Goal: Task Accomplishment & Management: Manage account settings

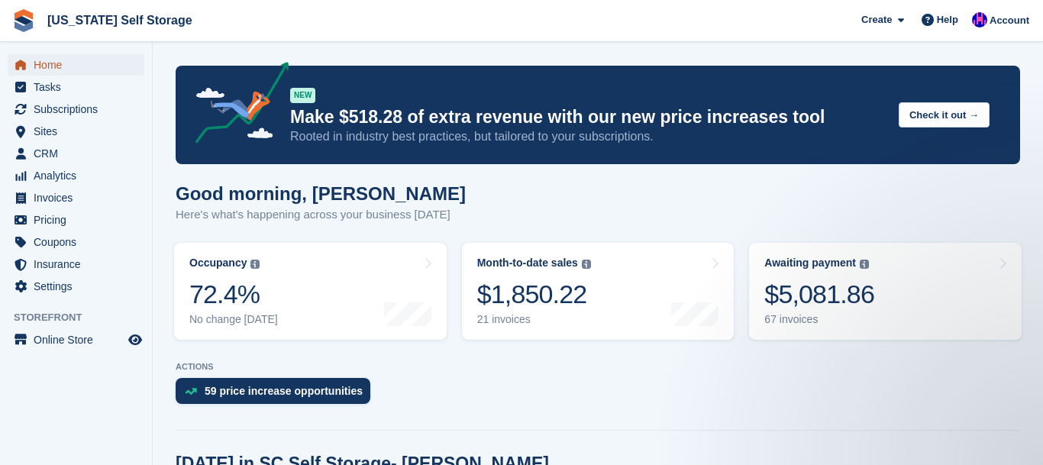
click at [47, 66] on span "Home" at bounding box center [80, 64] width 92 height 21
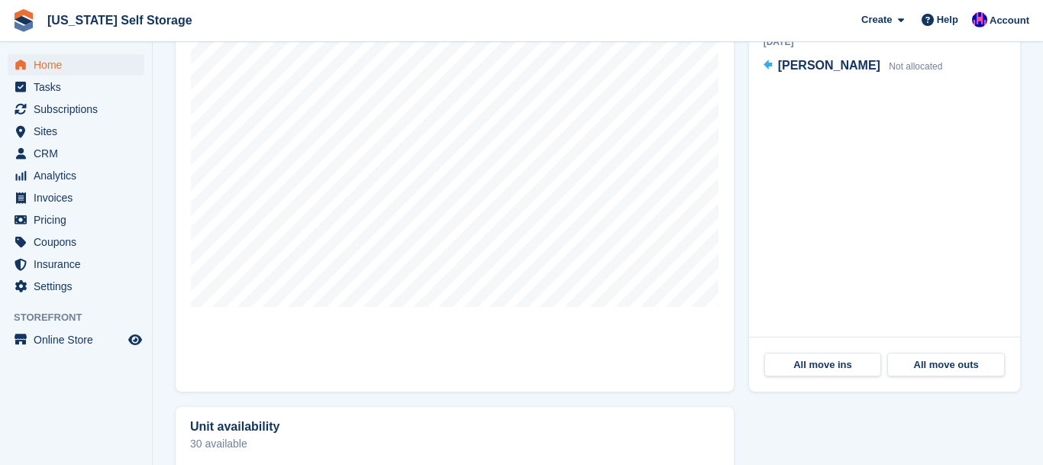
scroll to position [521, 0]
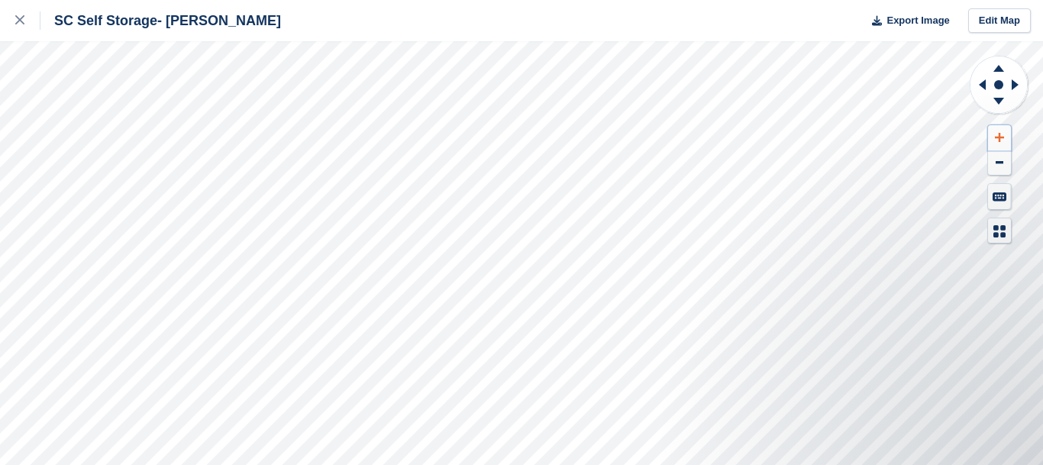
click at [1006, 130] on button at bounding box center [999, 137] width 23 height 25
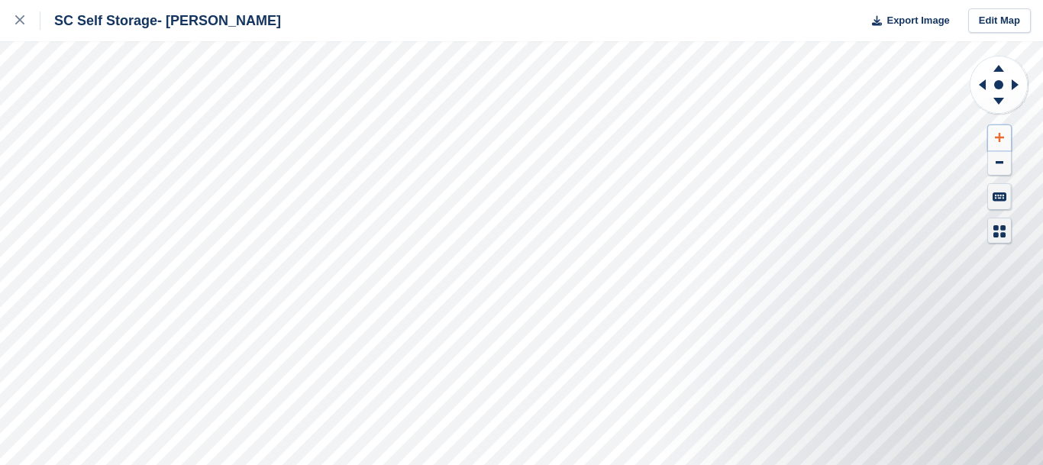
click at [1006, 130] on button at bounding box center [999, 137] width 23 height 25
click at [983, 82] on icon at bounding box center [980, 85] width 19 height 40
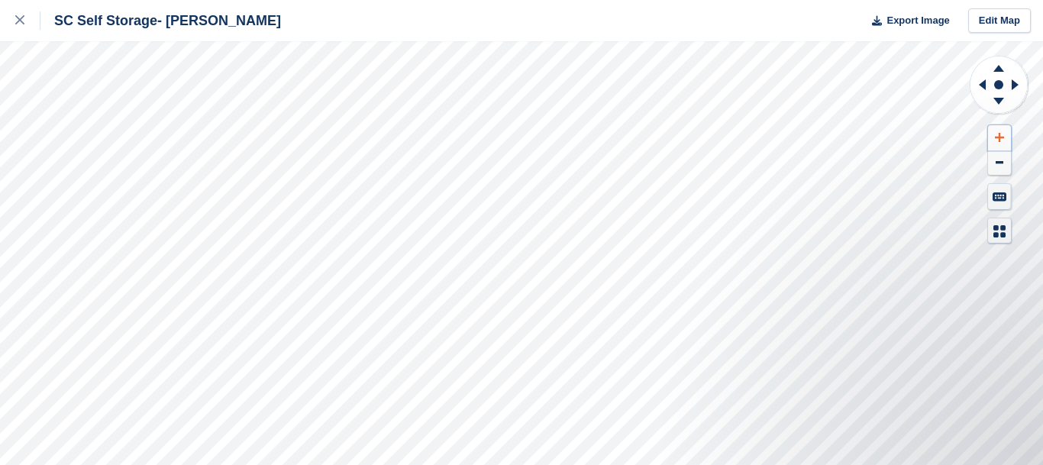
click at [1001, 140] on icon at bounding box center [999, 137] width 9 height 11
click at [983, 85] on icon at bounding box center [982, 84] width 7 height 11
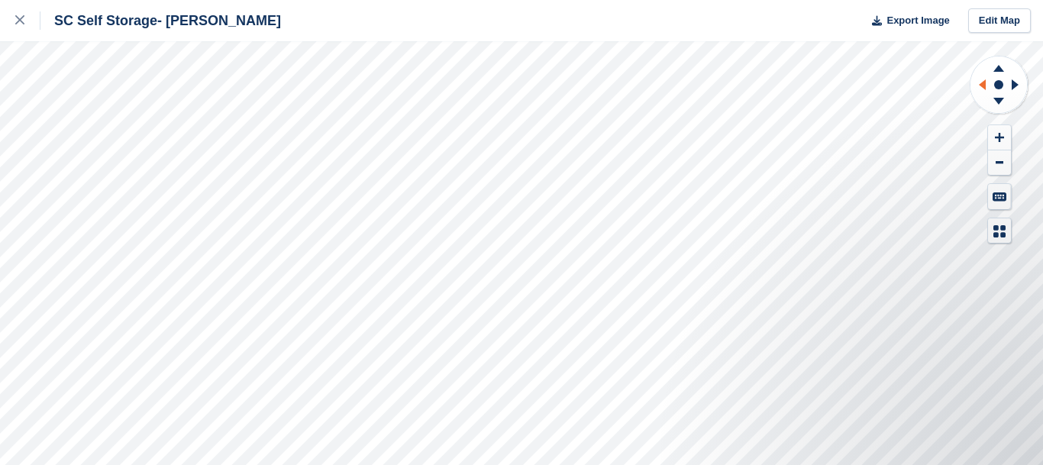
click at [983, 85] on icon at bounding box center [982, 84] width 7 height 11
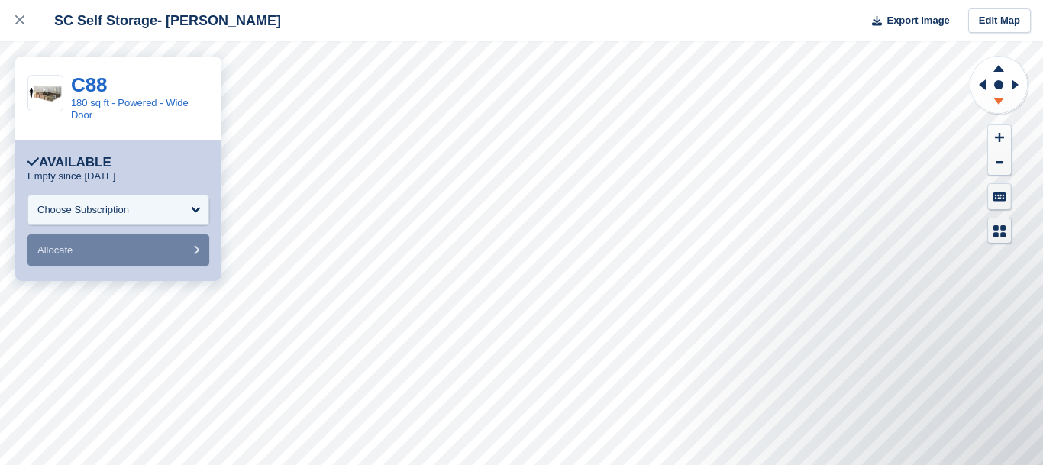
click at [997, 107] on icon at bounding box center [999, 103] width 40 height 19
click at [1003, 69] on icon at bounding box center [999, 66] width 40 height 19
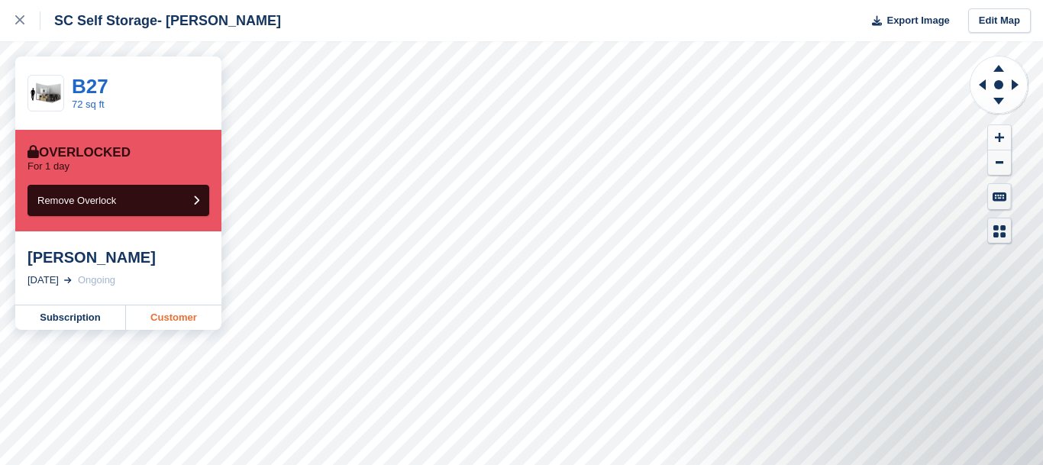
click at [177, 318] on link "Customer" at bounding box center [173, 317] width 95 height 24
click at [20, 22] on icon at bounding box center [19, 19] width 9 height 9
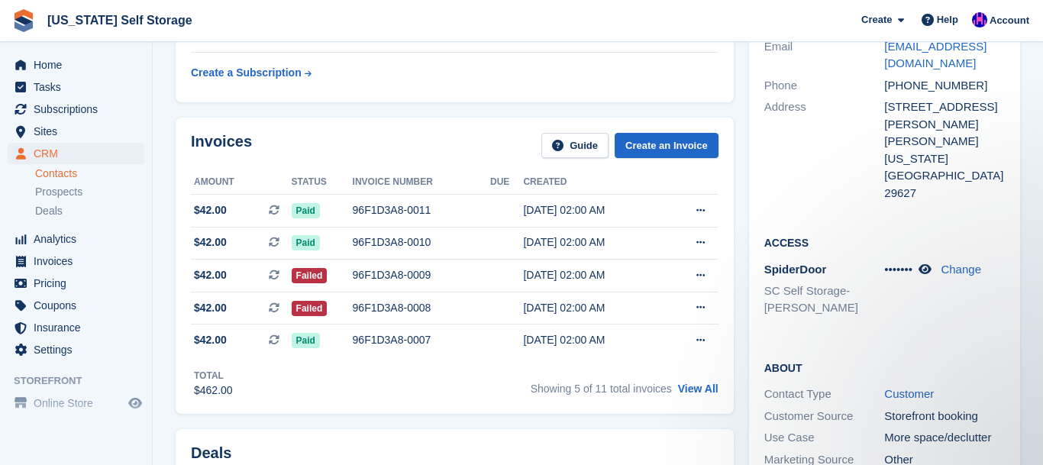
scroll to position [160, 0]
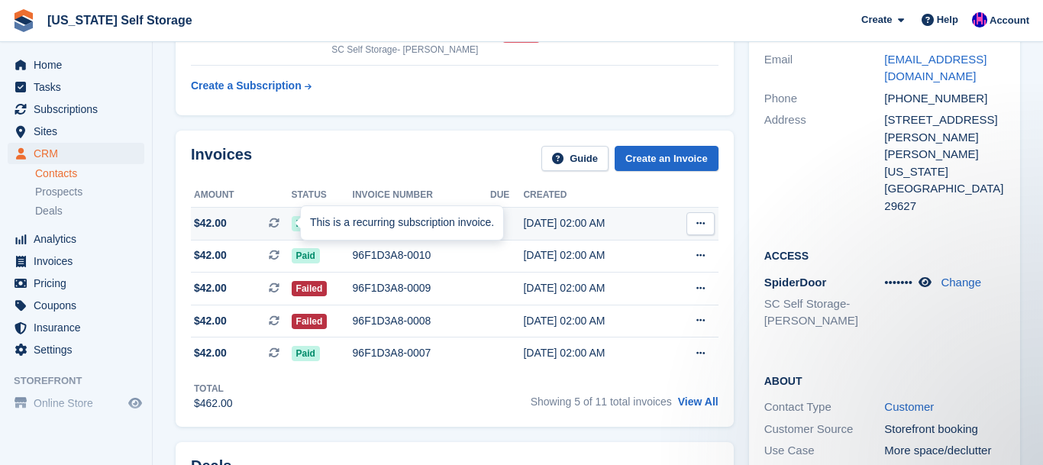
click at [397, 228] on div "This is a recurring subscription invoice." at bounding box center [402, 223] width 202 height 34
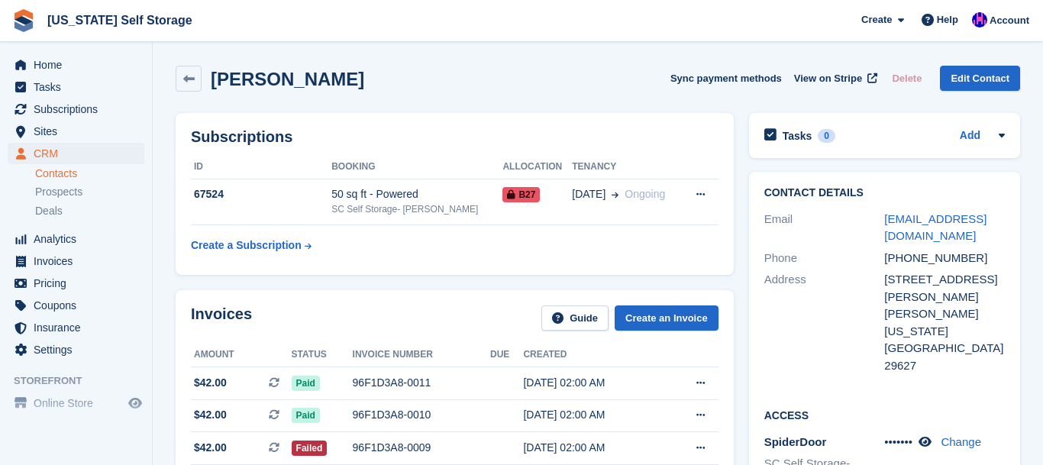
scroll to position [159, 0]
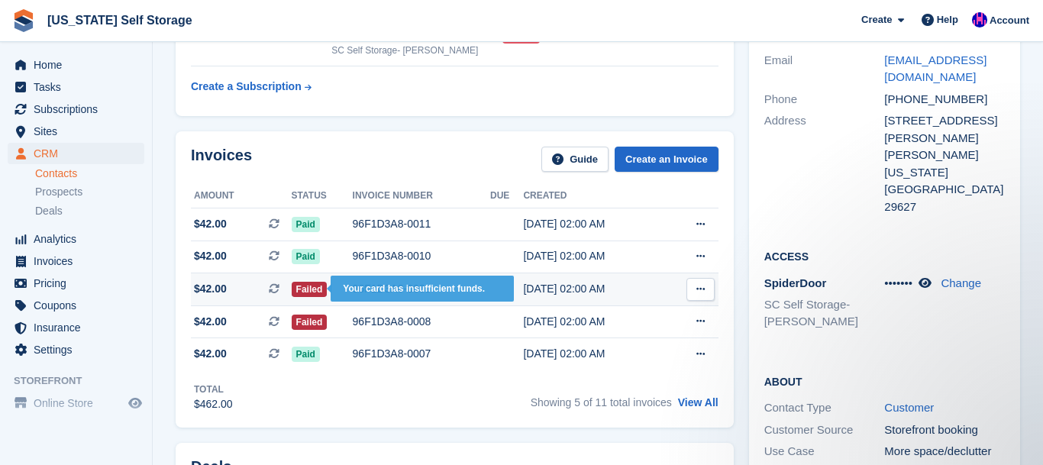
click at [304, 289] on span "Failed" at bounding box center [310, 289] width 36 height 15
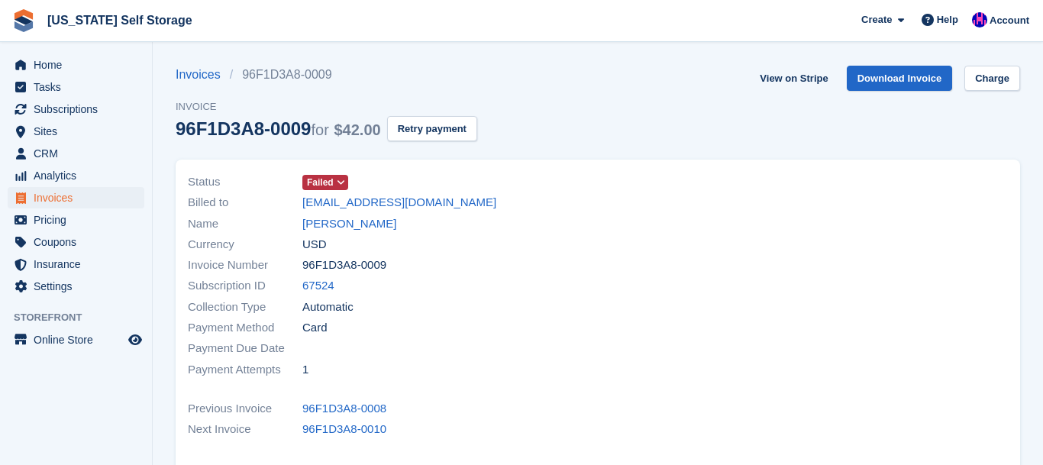
click at [341, 186] on icon at bounding box center [341, 182] width 8 height 9
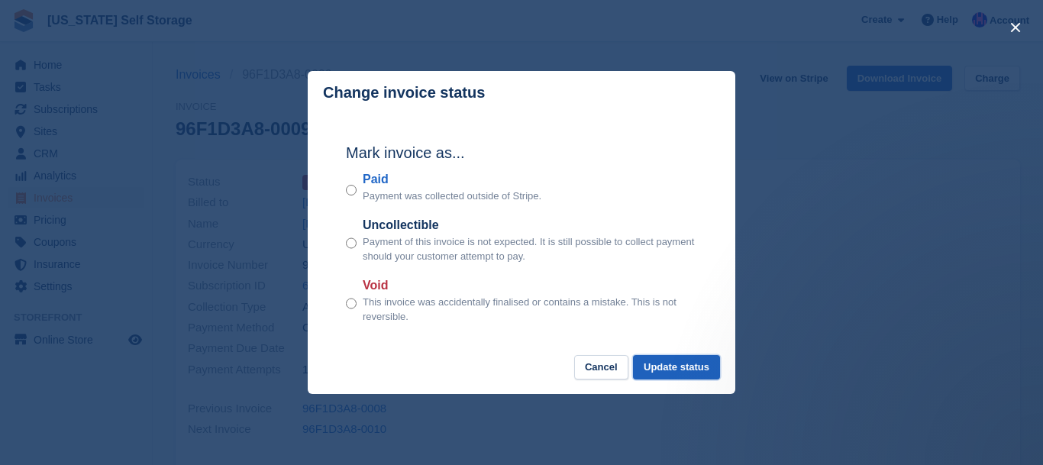
click at [697, 372] on button "Update status" at bounding box center [676, 367] width 87 height 25
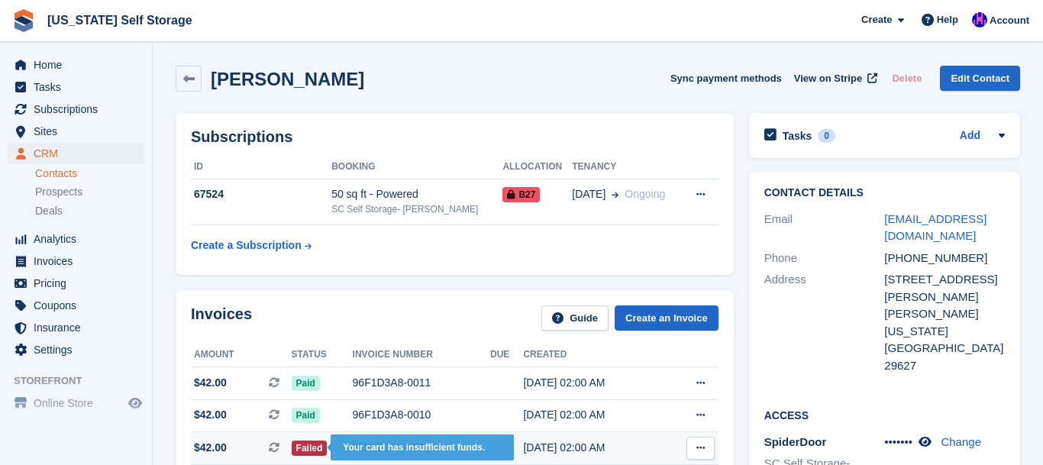
scroll to position [159, 0]
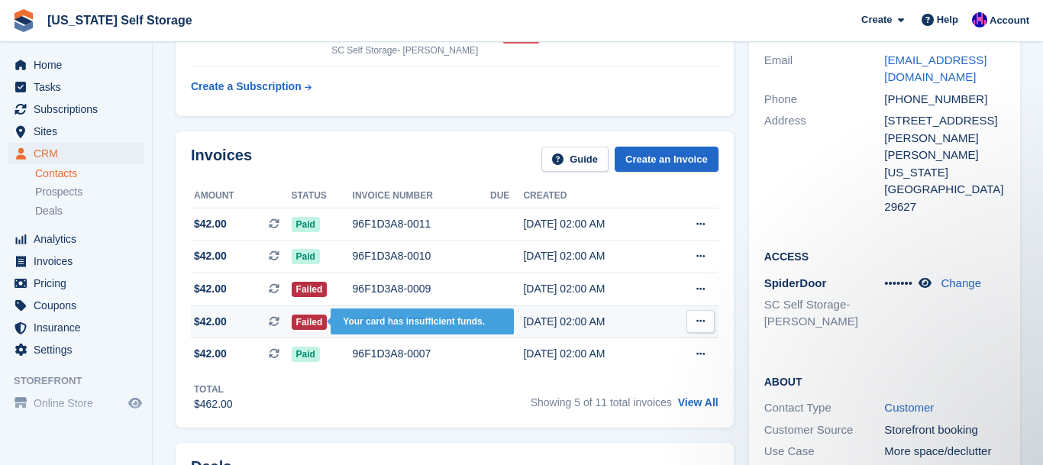
click at [320, 321] on span "Failed" at bounding box center [310, 322] width 36 height 15
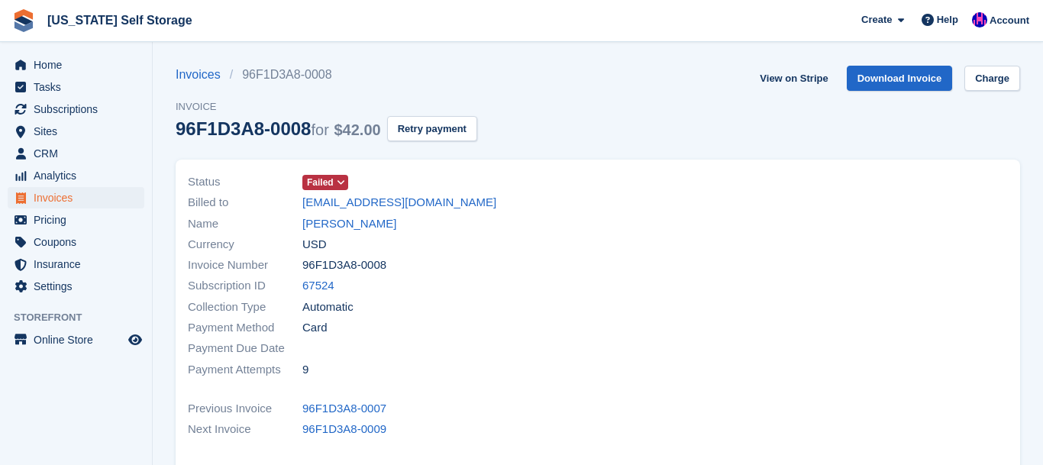
click at [341, 183] on icon at bounding box center [341, 182] width 8 height 9
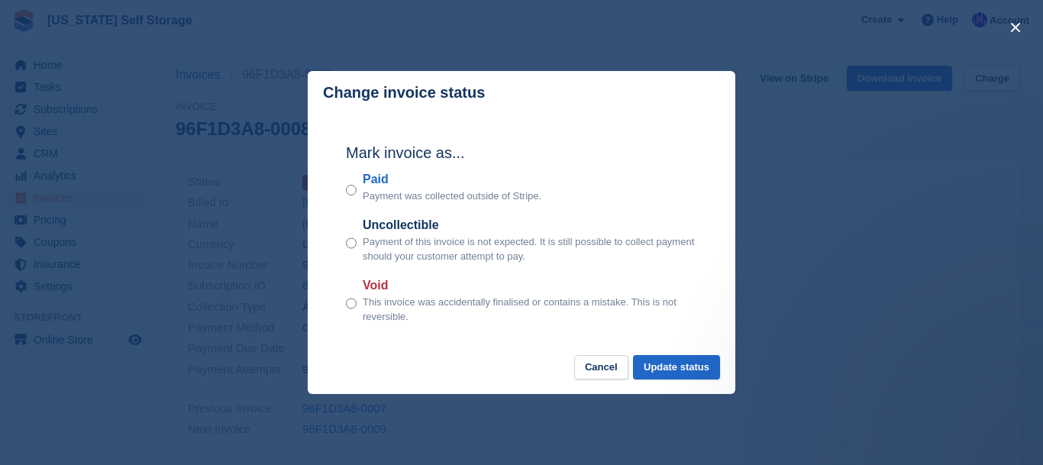
click at [370, 187] on label "Paid" at bounding box center [452, 179] width 179 height 18
click at [697, 372] on button "Update status" at bounding box center [676, 367] width 87 height 25
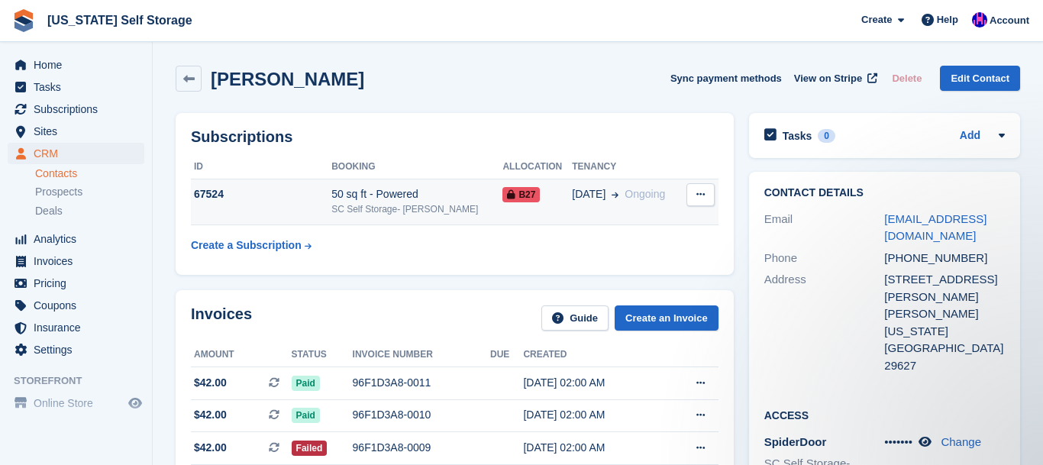
click at [703, 199] on icon at bounding box center [700, 194] width 8 height 10
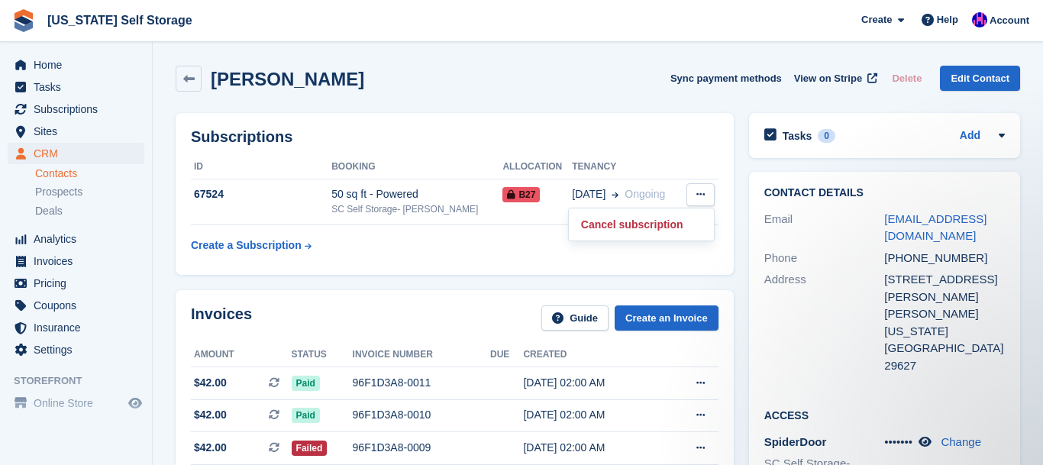
click at [457, 263] on div "Subscriptions ID Booking Allocation Tenancy 67524 50 sq ft - Powered SC Self St…" at bounding box center [455, 194] width 558 height 162
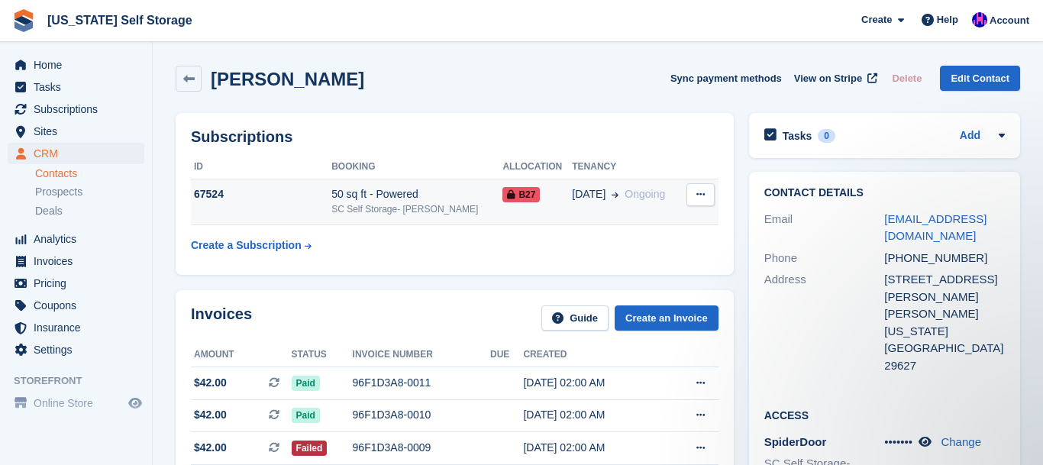
click at [507, 197] on icon at bounding box center [511, 194] width 8 height 9
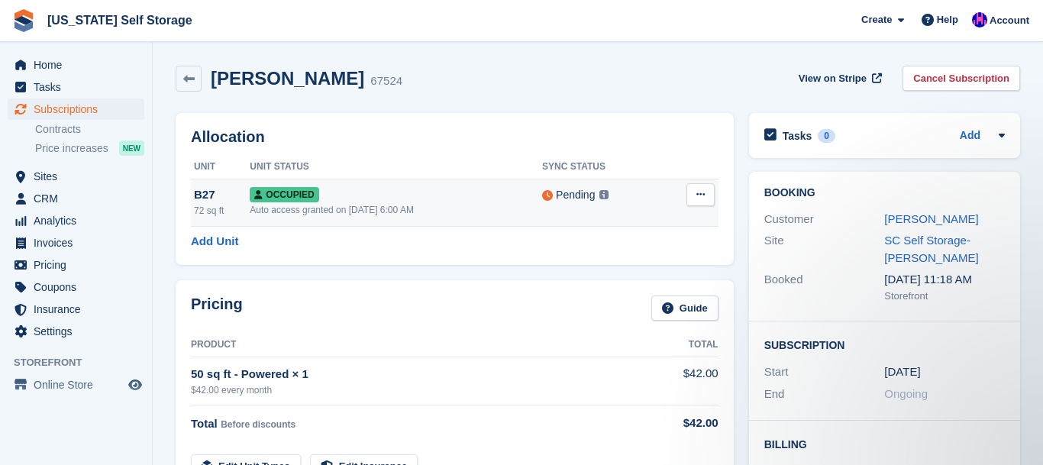
click at [708, 198] on button at bounding box center [700, 194] width 28 height 23
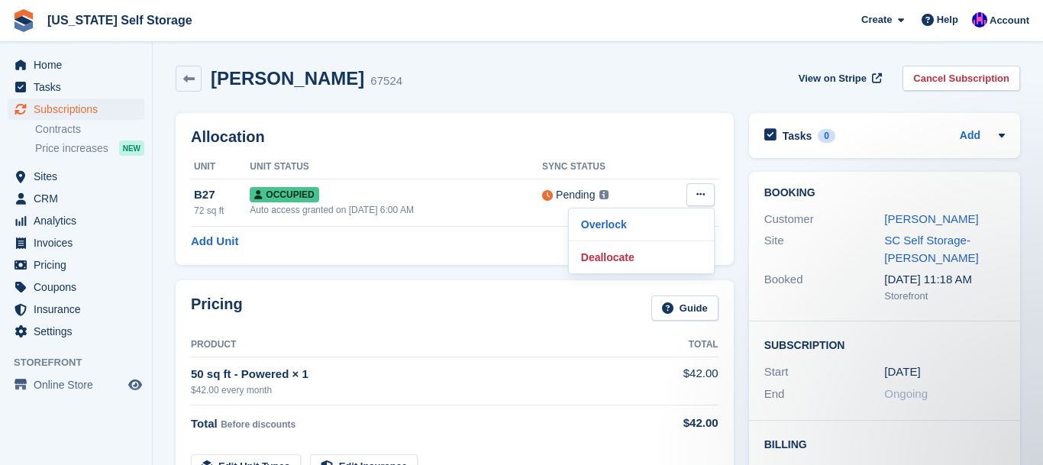
click at [537, 110] on div "Allocation Unit Unit Status Sync Status B27 72 sq ft Occupied Auto access grant…" at bounding box center [454, 188] width 573 height 167
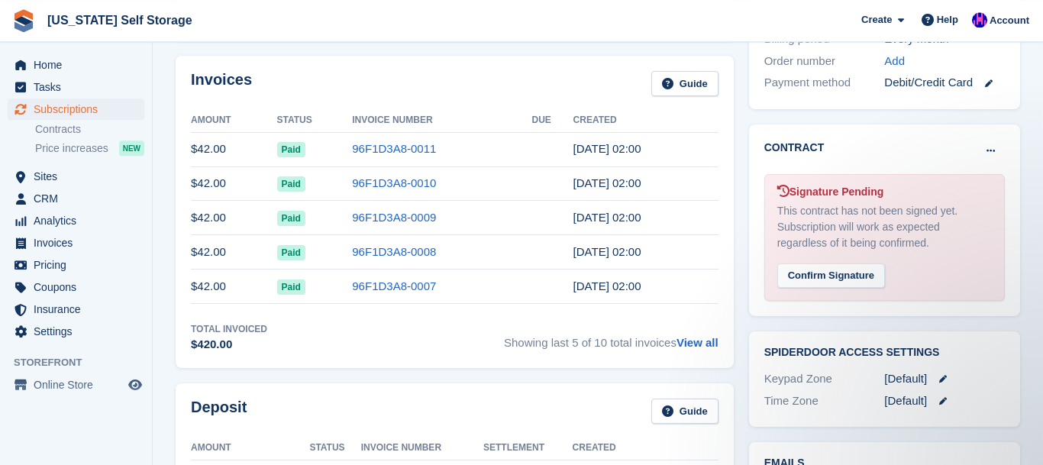
scroll to position [184, 0]
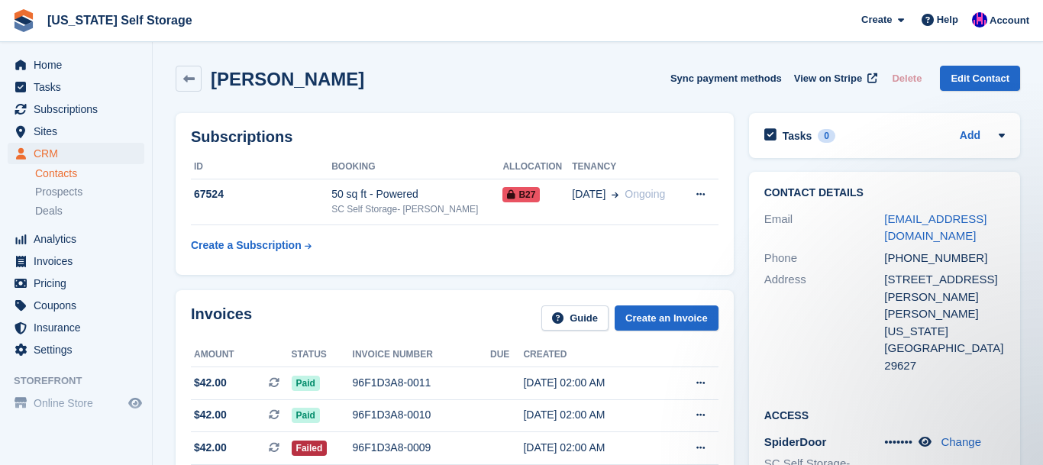
drag, startPoint x: 415, startPoint y: 84, endPoint x: 216, endPoint y: 86, distance: 198.5
click at [216, 86] on div "Marlene Elizabeth Sayre Sync payment methods View on Stripe Delete Edit Contact" at bounding box center [598, 79] width 845 height 26
copy h2 "Marlene Elizabeth Sayre"
click at [59, 67] on span "Home" at bounding box center [80, 64] width 92 height 21
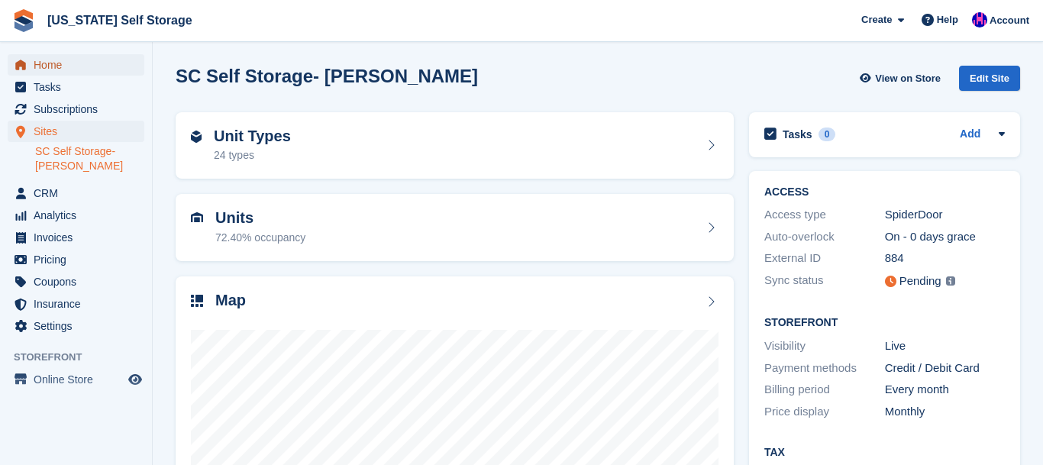
click at [53, 66] on span "Home" at bounding box center [80, 64] width 92 height 21
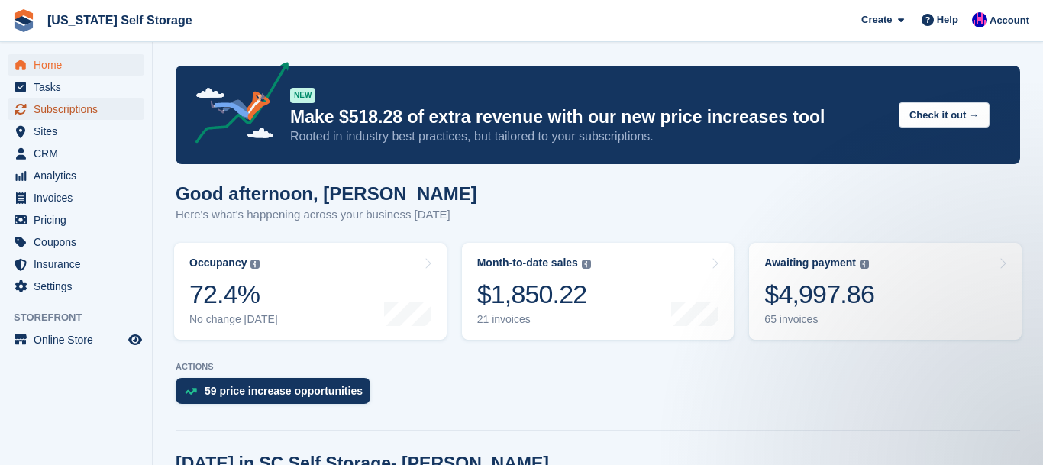
click at [82, 114] on span "Subscriptions" at bounding box center [80, 109] width 92 height 21
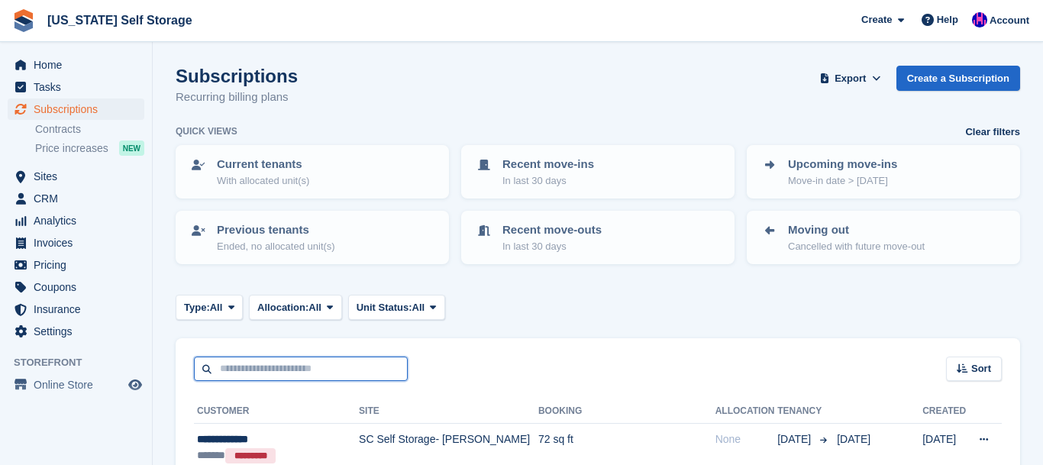
click at [273, 373] on input "text" at bounding box center [301, 369] width 214 height 25
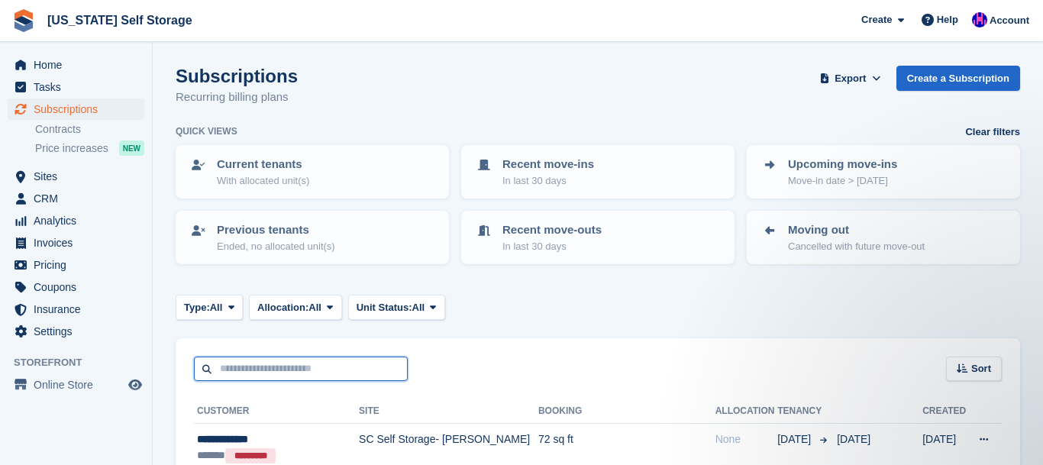
paste input "**********"
type input "**********"
click at [202, 371] on input "**********" at bounding box center [301, 369] width 214 height 25
click at [342, 370] on input "**********" at bounding box center [301, 369] width 214 height 25
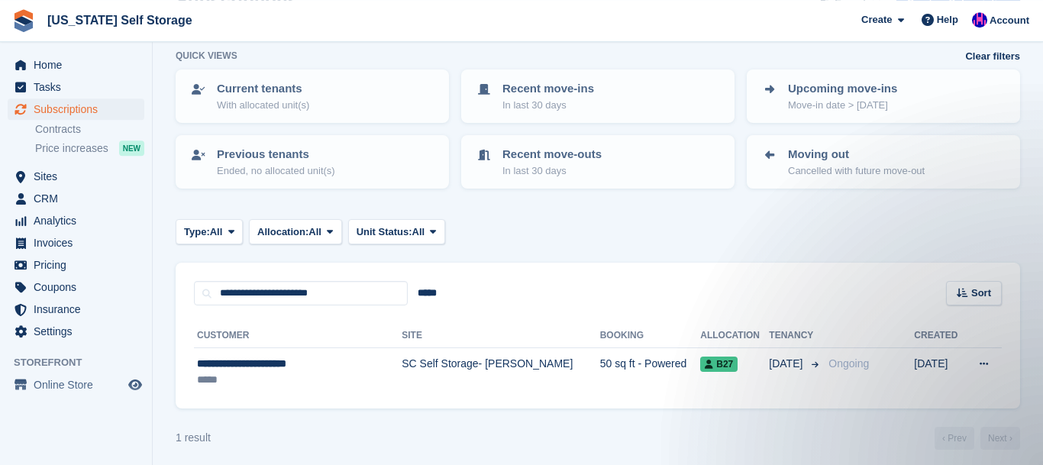
scroll to position [83, 0]
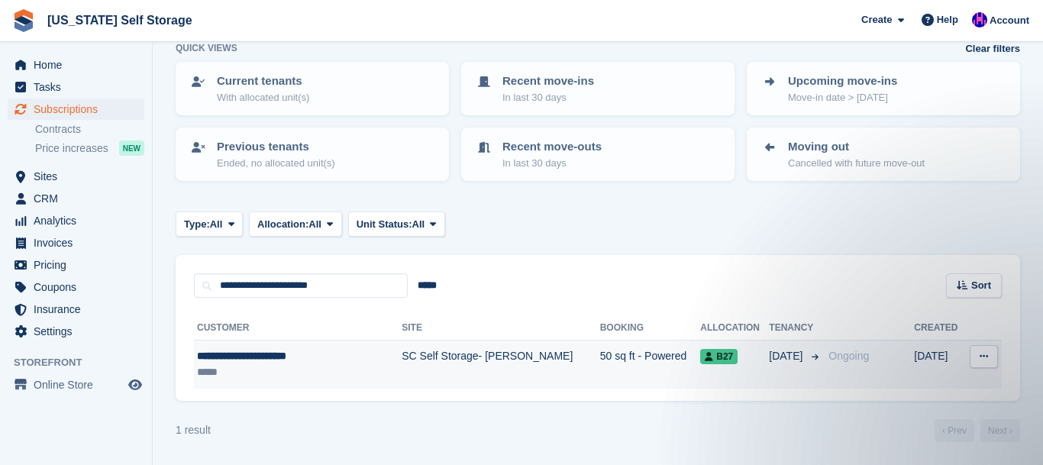
click at [260, 357] on div "**********" at bounding box center [285, 356] width 176 height 16
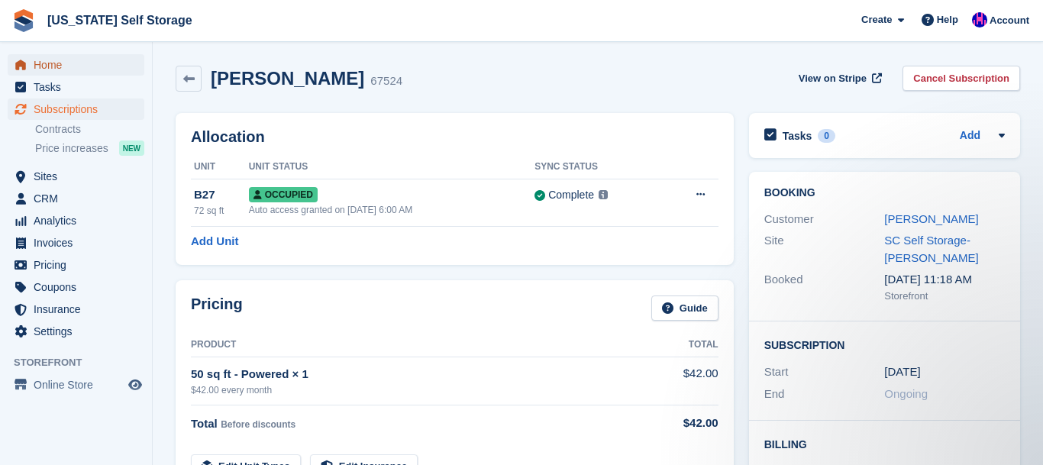
click at [54, 69] on span "Home" at bounding box center [80, 64] width 92 height 21
